Goal: Transaction & Acquisition: Purchase product/service

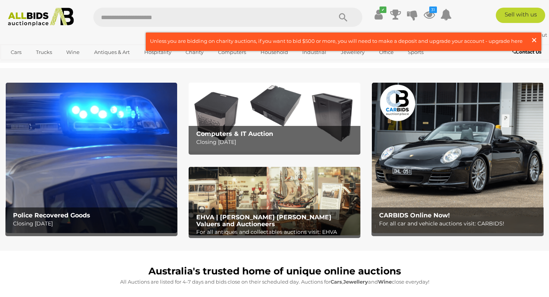
click at [536, 43] on span "×" at bounding box center [533, 39] width 7 height 15
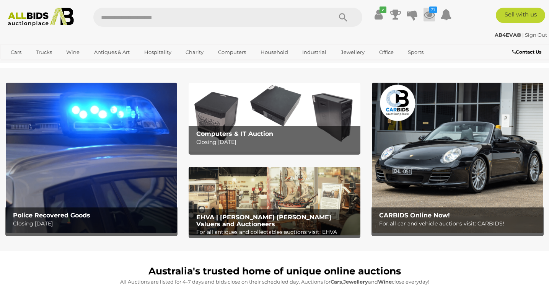
click at [429, 13] on icon "31" at bounding box center [433, 9] width 8 height 6
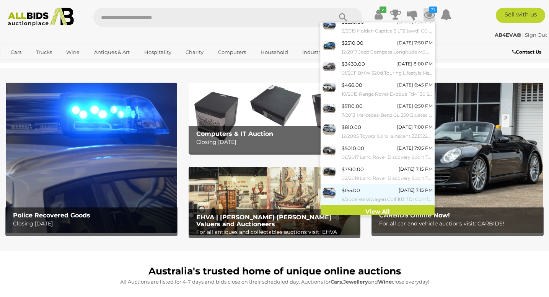
scroll to position [47, 0]
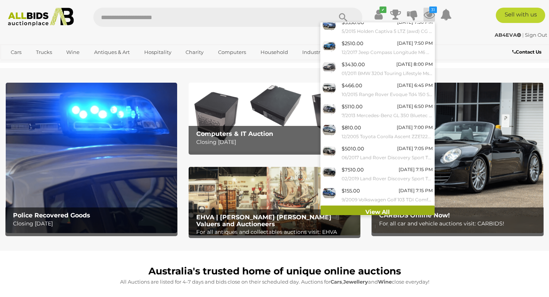
click at [381, 209] on link "View All" at bounding box center [377, 211] width 114 height 13
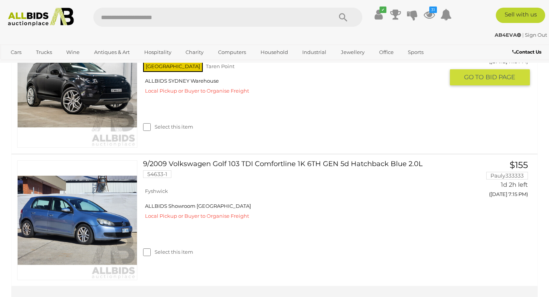
scroll to position [1267, 0]
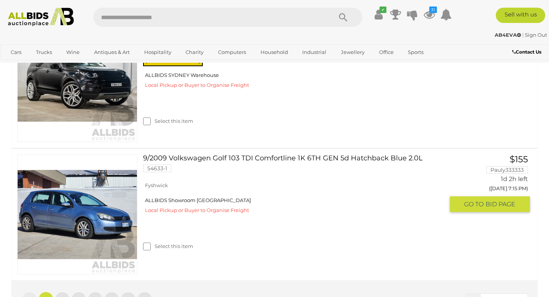
click at [287, 178] on link "9/2009 Volkswagen Golf 103 TDI Comfortline 1K 6TH GEN 5d Hatchback Blue 2.0L 54…" at bounding box center [296, 166] width 295 height 24
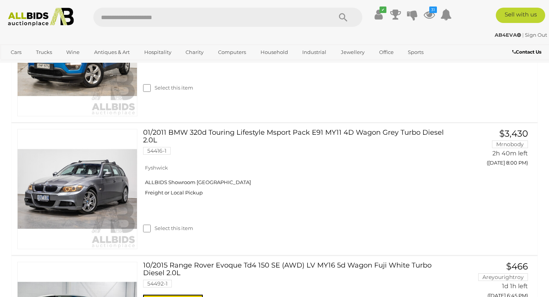
scroll to position [496, 0]
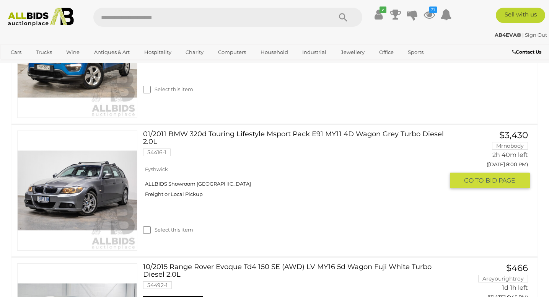
click at [274, 130] on link "01/2011 BMW 320d Touring Lifestyle Msport Pack E91 MY11 4D Wagon Grey Turbo Die…" at bounding box center [296, 145] width 295 height 31
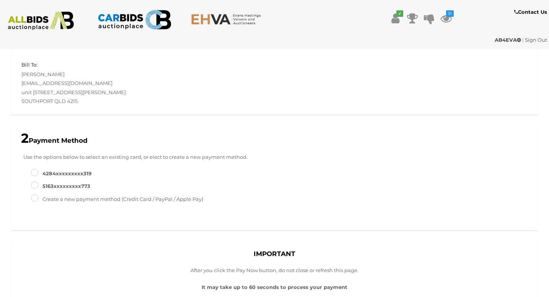
scroll to position [139, 0]
type input "******"
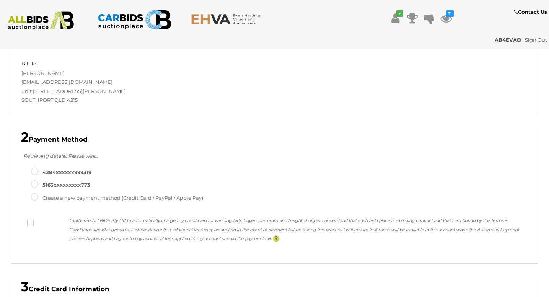
scroll to position [335, 0]
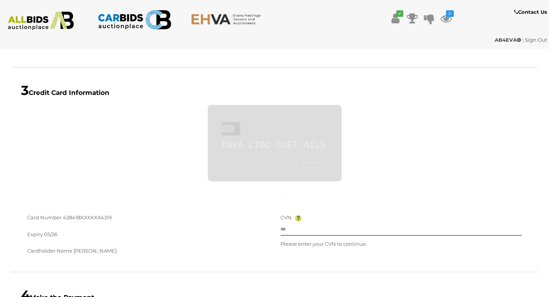
type input "**********"
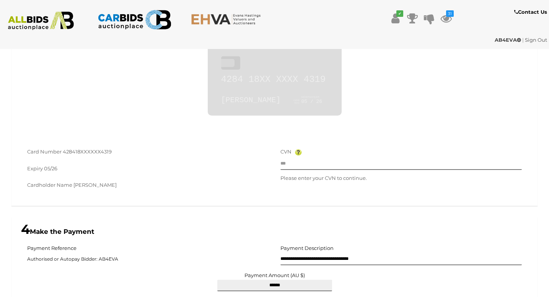
scroll to position [401, 0]
click at [315, 164] on input "text" at bounding box center [401, 163] width 242 height 11
click at [319, 159] on input "text" at bounding box center [401, 163] width 242 height 11
type input "***"
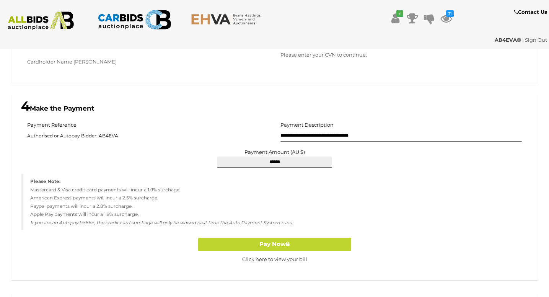
scroll to position [526, 0]
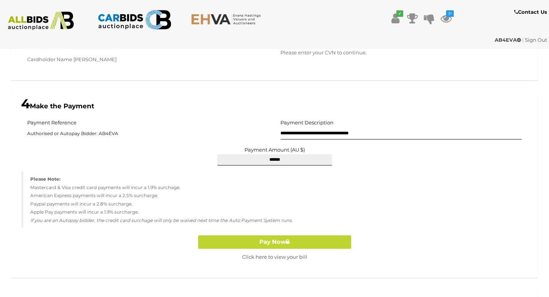
click at [279, 236] on button "Pay Now" at bounding box center [274, 241] width 153 height 13
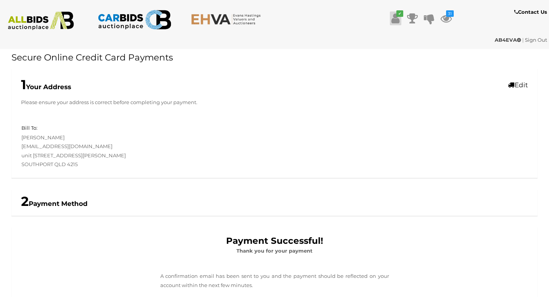
click at [393, 19] on icon at bounding box center [395, 18] width 8 height 14
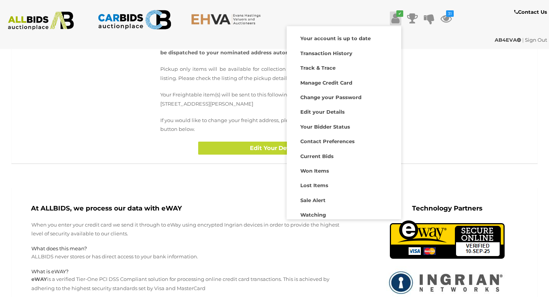
scroll to position [302, 0]
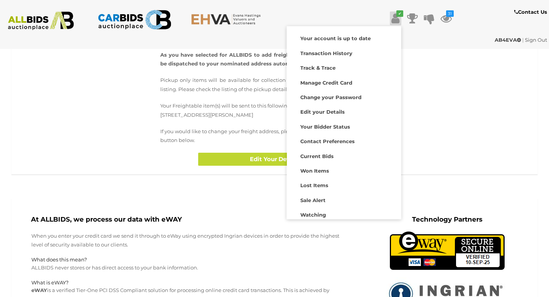
click at [484, 118] on div "Payment Successful! Thank you for your payment A confirmation email has been se…" at bounding box center [274, 50] width 526 height 250
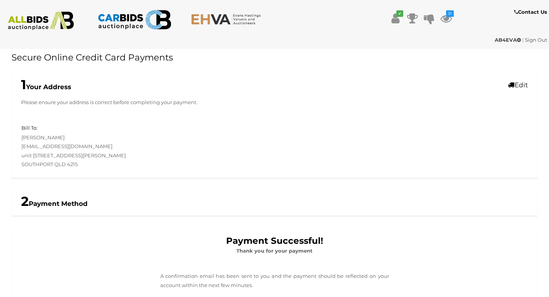
scroll to position [0, 0]
click at [397, 19] on icon at bounding box center [395, 18] width 8 height 14
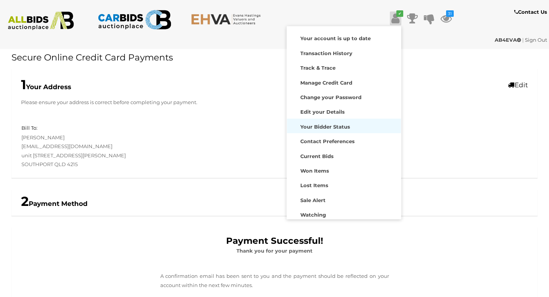
click at [344, 125] on strong "Your Bidder Status" at bounding box center [325, 126] width 50 height 6
